Goal: Transaction & Acquisition: Book appointment/travel/reservation

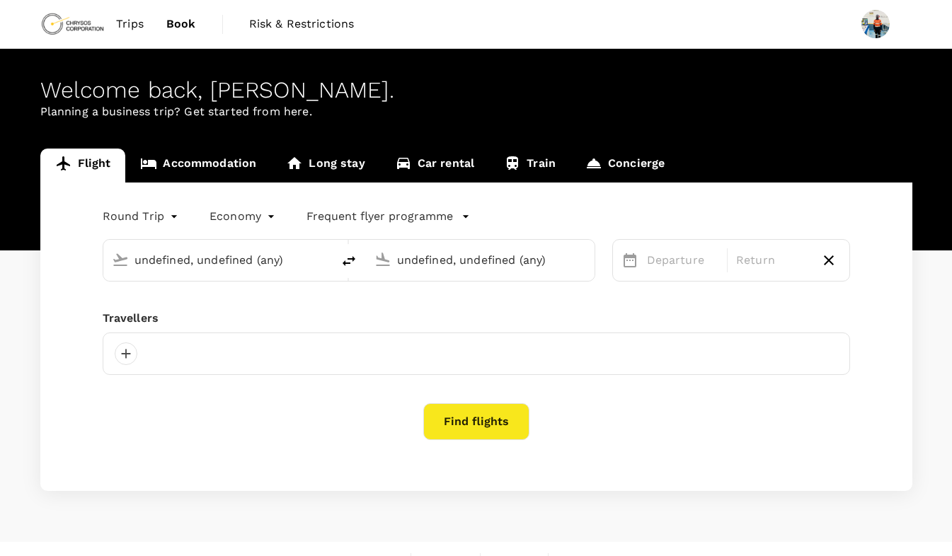
type input "[GEOGRAPHIC_DATA] (KMS)"
type input "Kotoka Intl (ACC)"
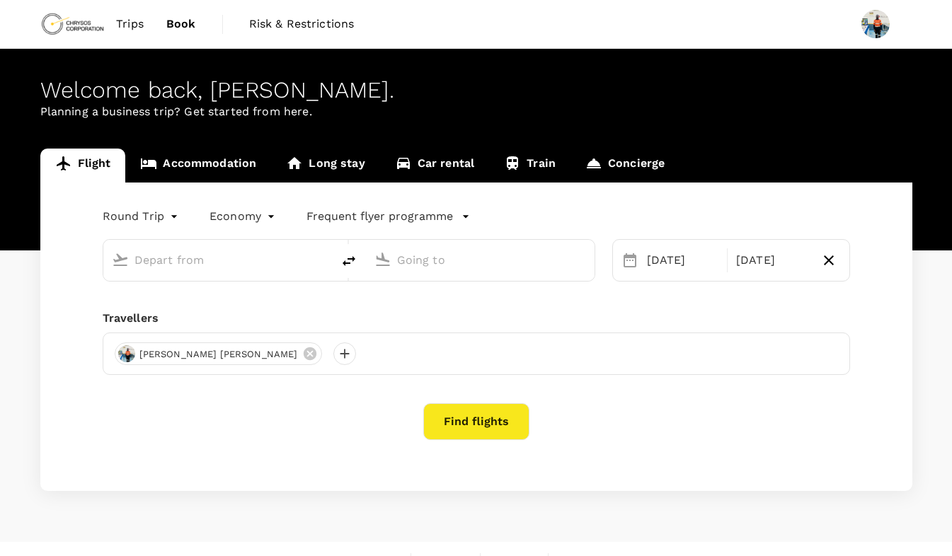
type input "[GEOGRAPHIC_DATA] (KMS)"
type input "Kotoka Intl (ACC)"
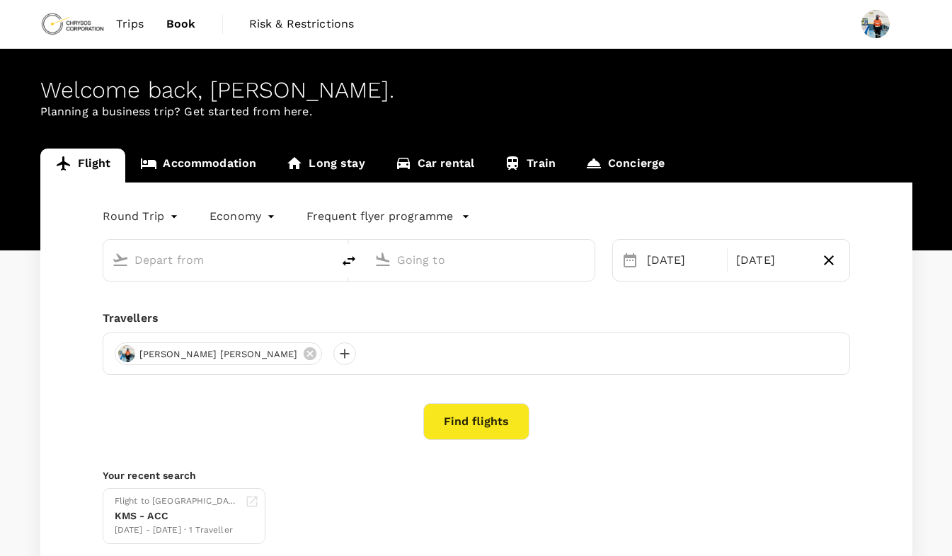
type input "[GEOGRAPHIC_DATA] (KMS)"
type input "Kotoka Intl (ACC)"
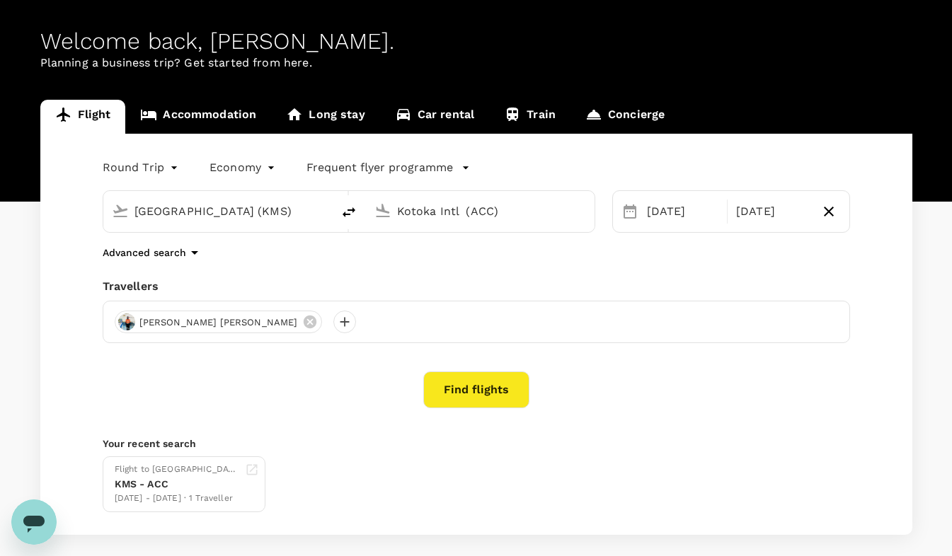
scroll to position [50, 0]
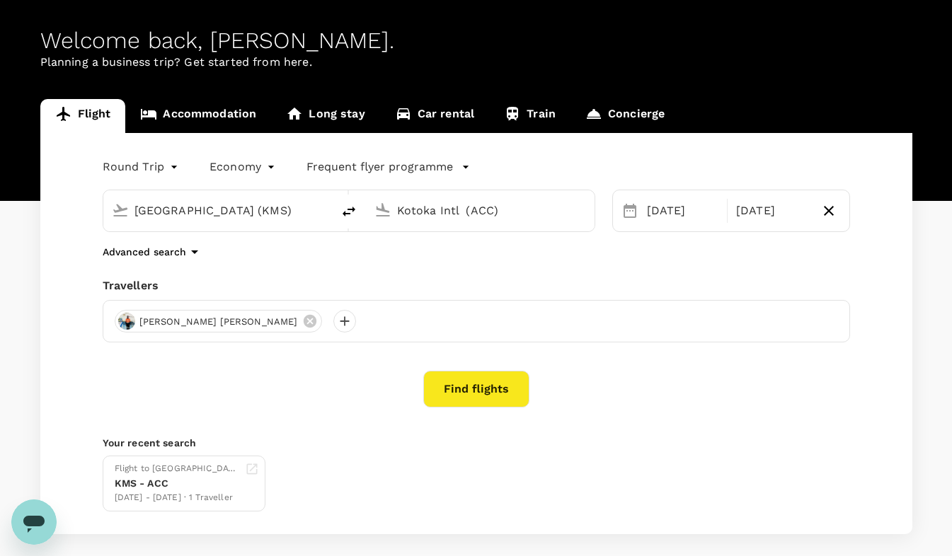
click at [727, 215] on hr at bounding box center [727, 211] width 1 height 24
click at [490, 389] on button "Find flights" at bounding box center [476, 389] width 106 height 37
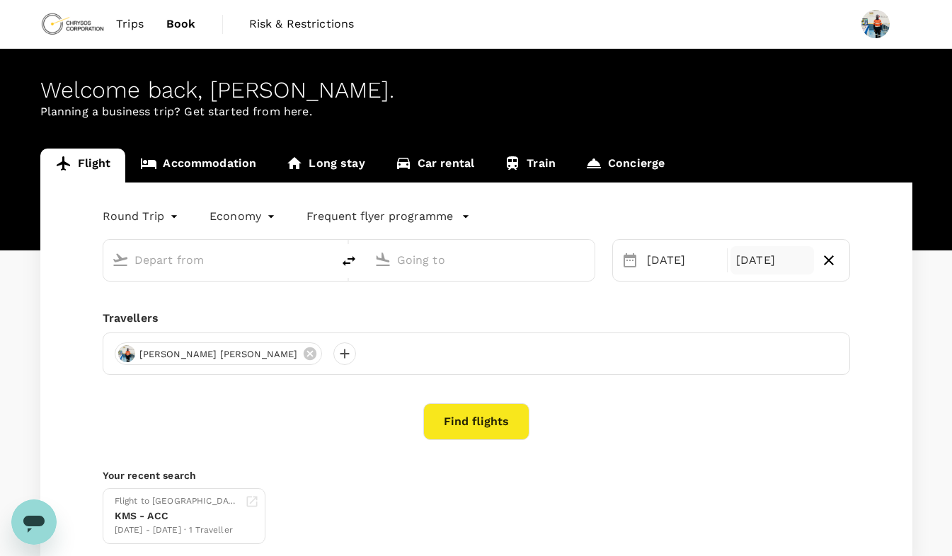
type input "[GEOGRAPHIC_DATA] (KMS)"
type input "Kotoka Intl (ACC)"
type input "[GEOGRAPHIC_DATA] (KMS)"
type input "Kotoka Intl (ACC)"
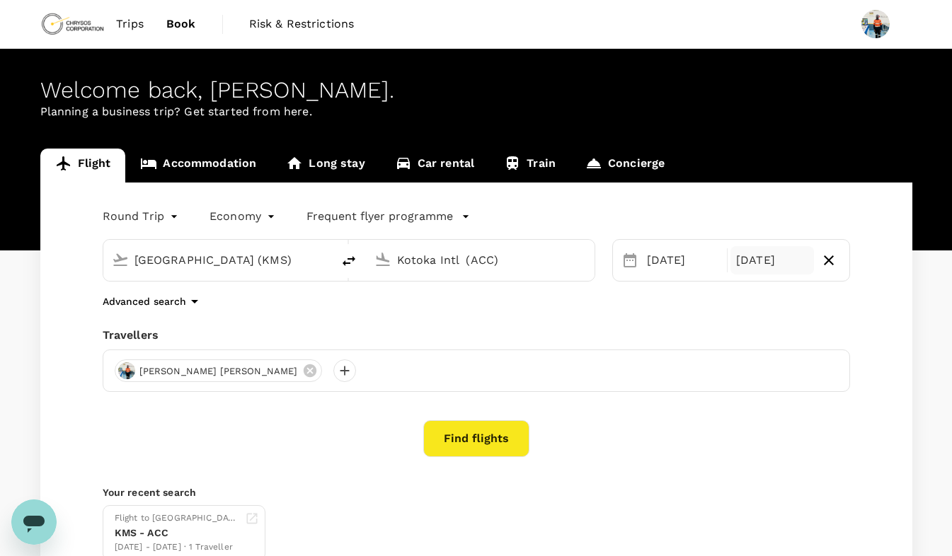
click at [769, 263] on div "[DATE]" at bounding box center [772, 260] width 84 height 28
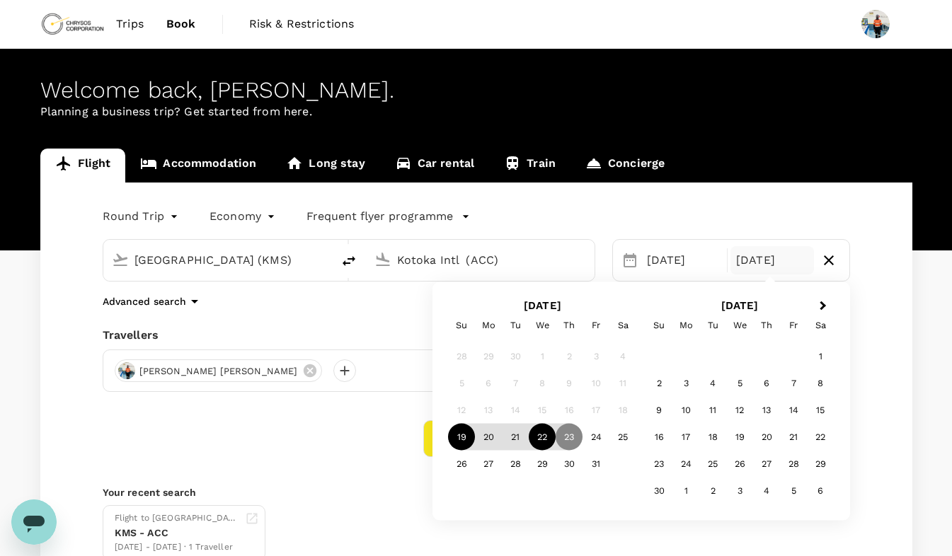
click at [547, 442] on div "22" at bounding box center [542, 437] width 27 height 27
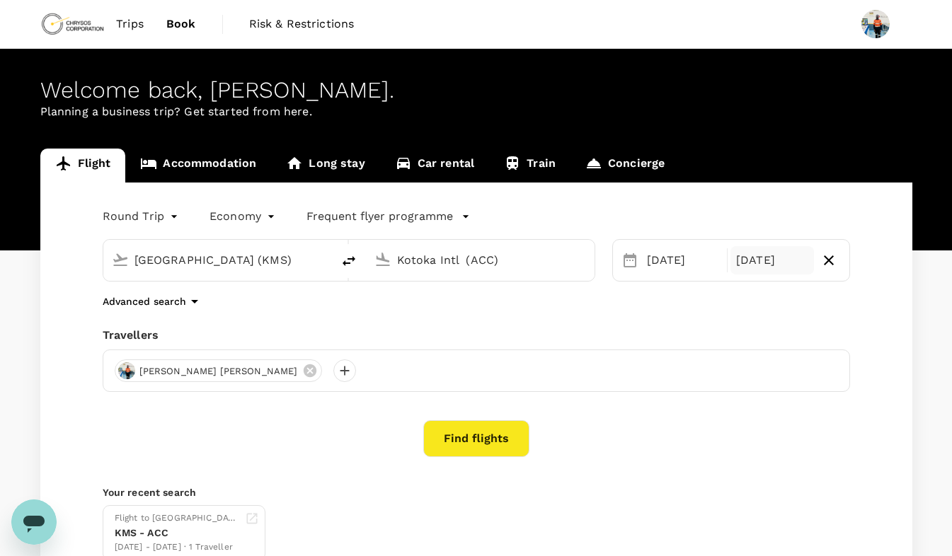
click at [753, 263] on div "[DATE]" at bounding box center [772, 260] width 84 height 28
click at [549, 534] on div "Flight to [GEOGRAPHIC_DATA] KMS - ACC [DATE] - [DATE] · 1 Traveller" at bounding box center [473, 531] width 753 height 62
click at [499, 448] on button "Find flights" at bounding box center [476, 438] width 106 height 37
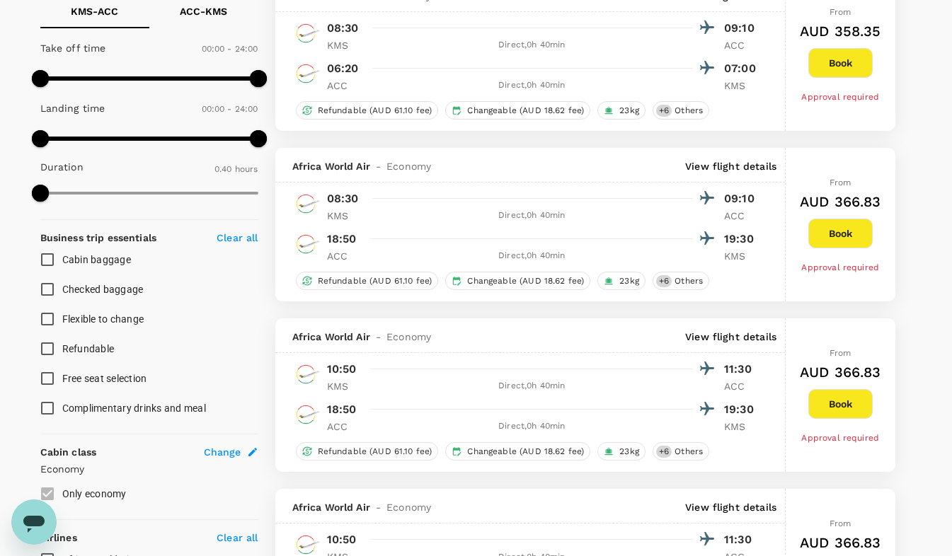
scroll to position [347, 0]
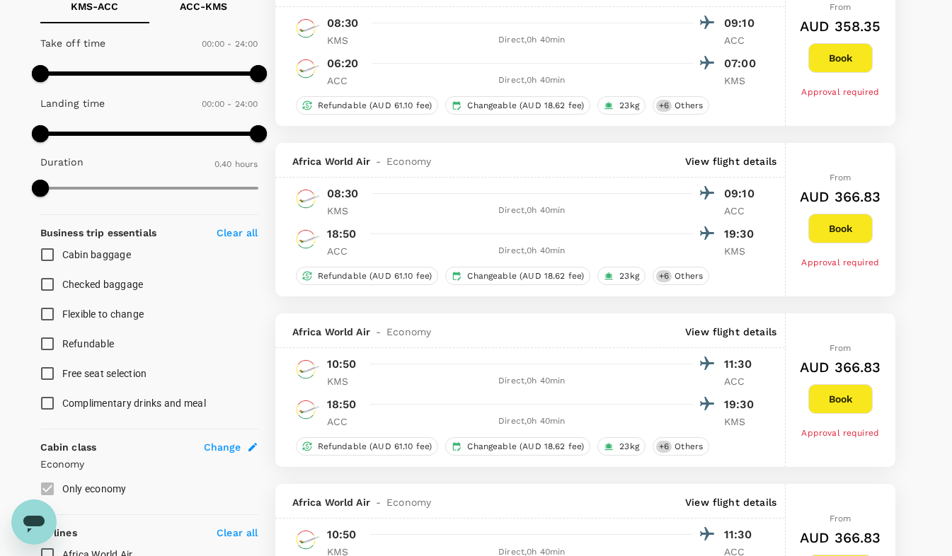
click at [439, 412] on div at bounding box center [539, 404] width 351 height 21
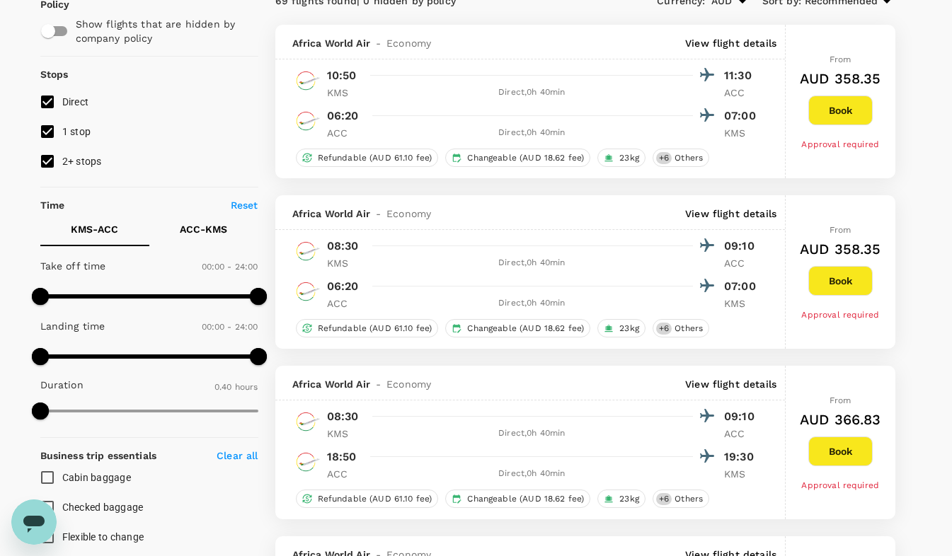
scroll to position [0, 0]
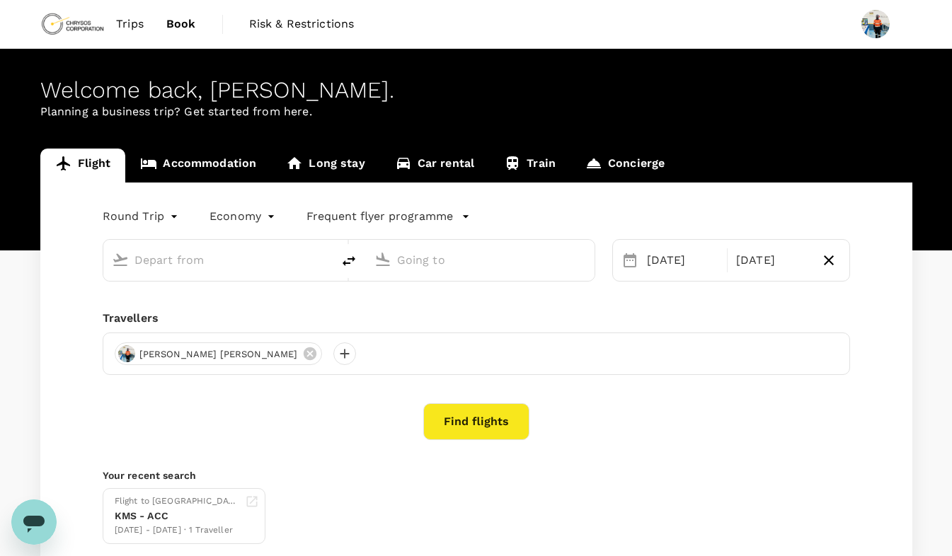
type input "[GEOGRAPHIC_DATA] (KMS)"
type input "Kotoka Intl (ACC)"
type input "[GEOGRAPHIC_DATA] (KMS)"
type input "Kotoka Intl (ACC)"
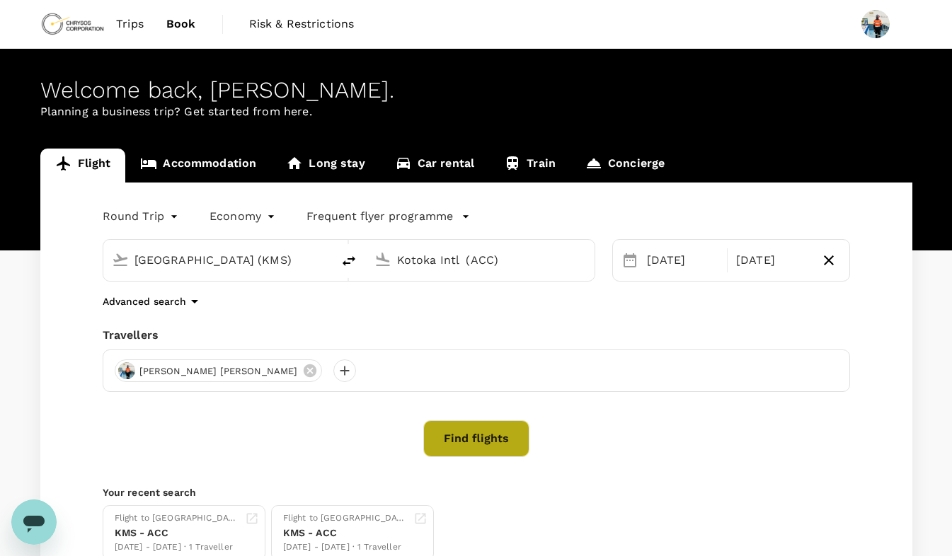
click at [471, 433] on button "Find flights" at bounding box center [476, 438] width 106 height 37
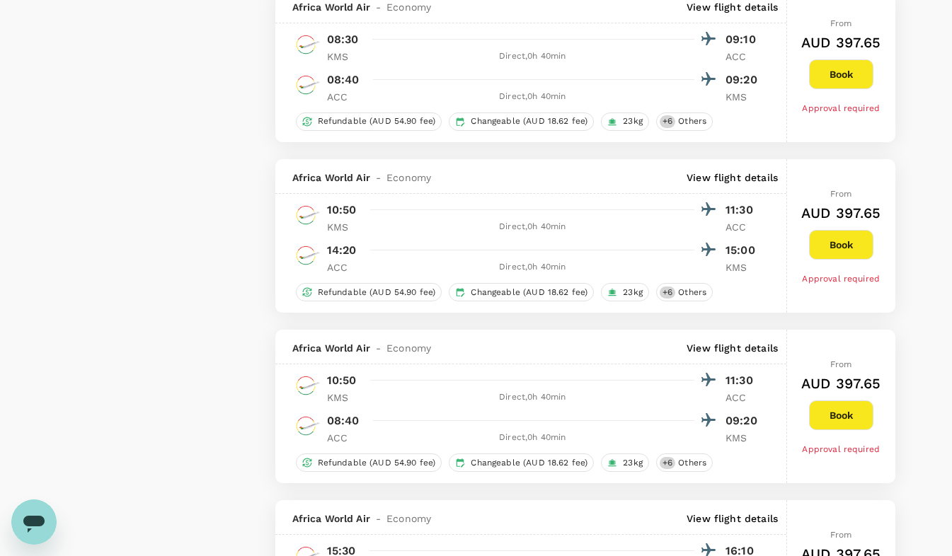
scroll to position [2038, 0]
